Goal: Task Accomplishment & Management: Complete application form

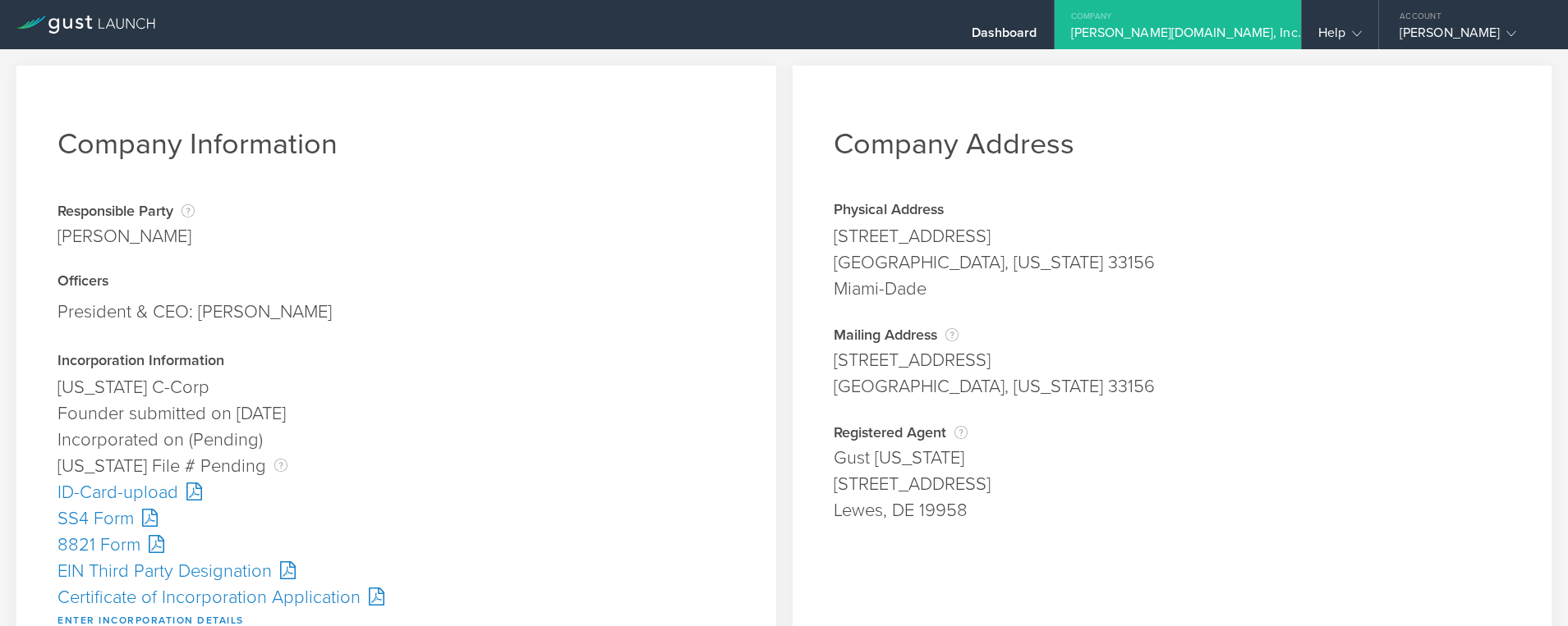
click at [304, 605] on div "Certificate of Incorporation Application" at bounding box center [396, 597] width 678 height 26
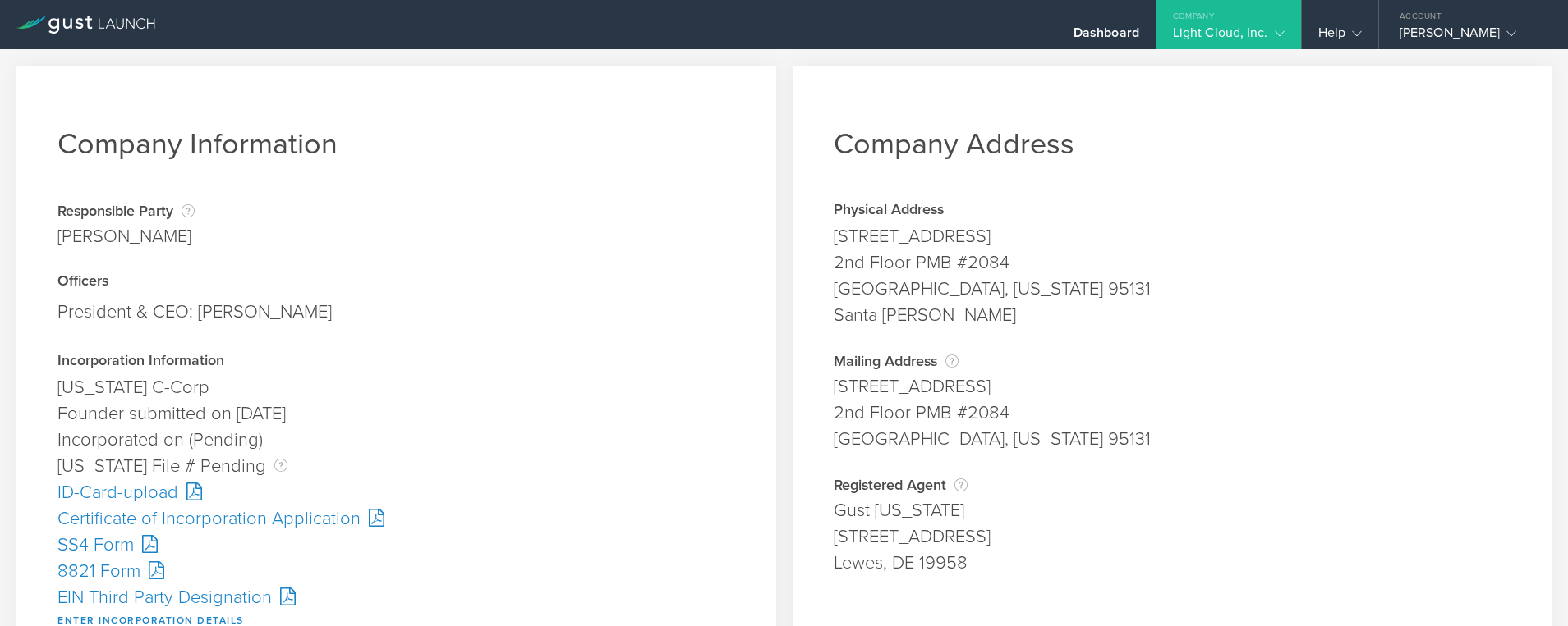
click at [264, 520] on div "Certificate of Incorporation Application" at bounding box center [396, 519] width 678 height 26
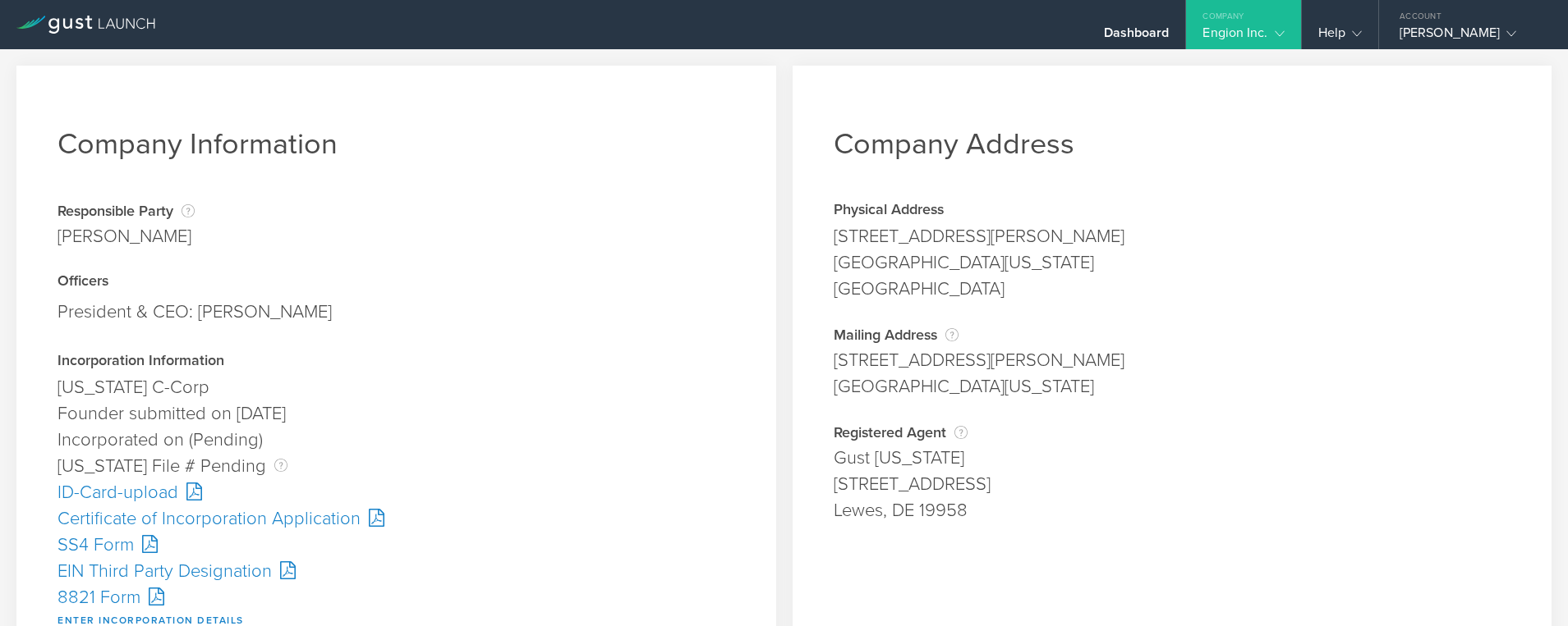
click at [296, 513] on div "Certificate of Incorporation Application" at bounding box center [396, 519] width 678 height 26
